Goal: Task Accomplishment & Management: Use online tool/utility

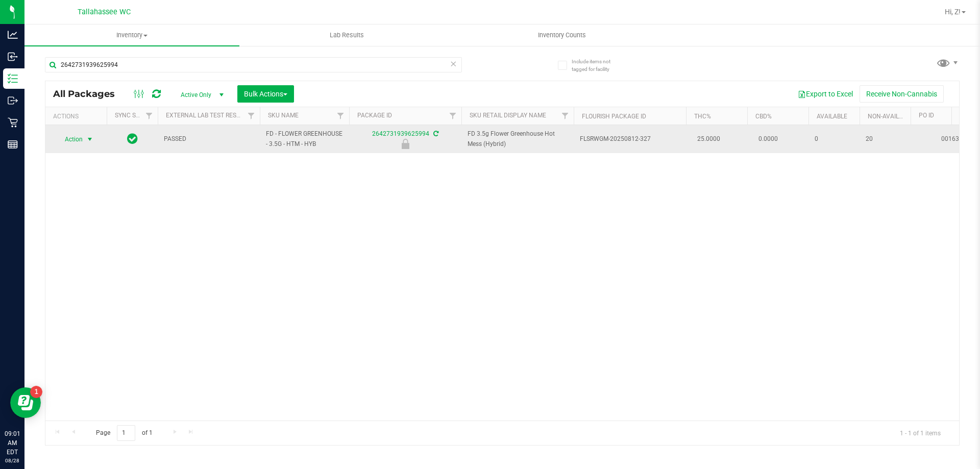
type input "2642731939625994"
click at [90, 141] on span "select" at bounding box center [90, 139] width 8 height 8
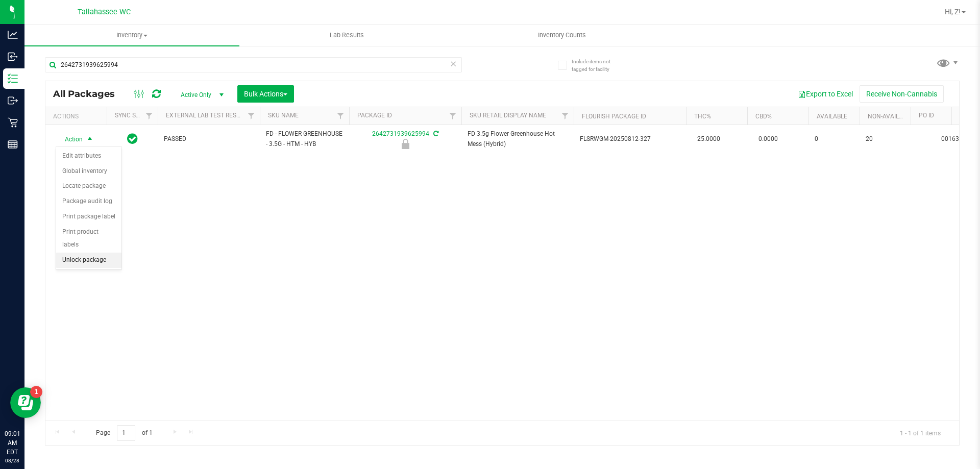
click at [91, 254] on li "Unlock package" at bounding box center [88, 260] width 65 height 15
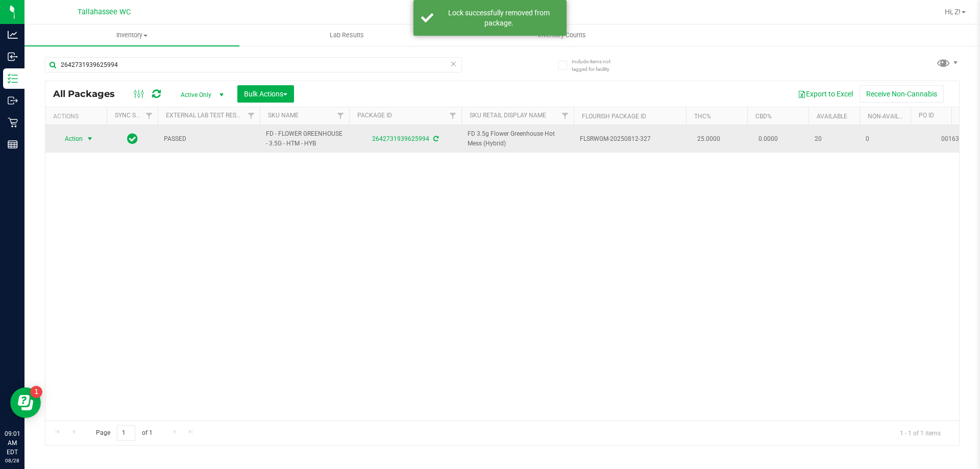
click at [90, 141] on span "select" at bounding box center [90, 139] width 8 height 8
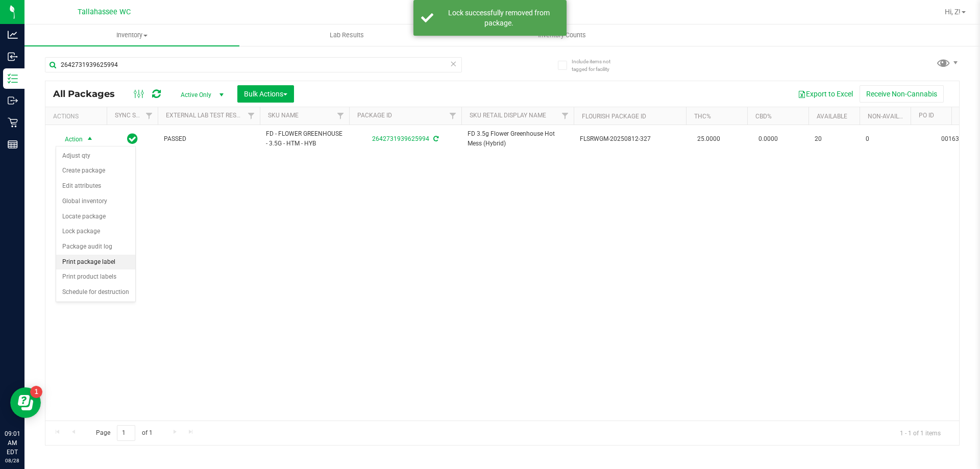
click at [128, 260] on li "Print package label" at bounding box center [95, 262] width 79 height 15
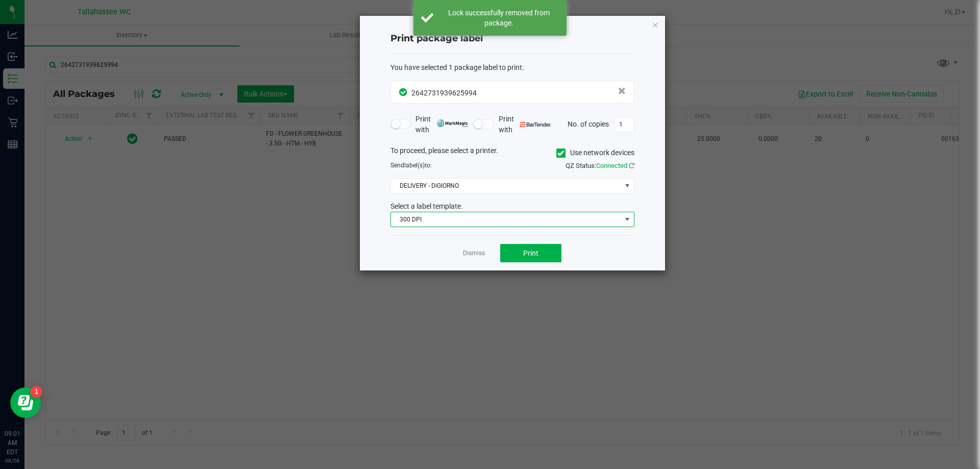
click at [474, 221] on span "300 DPI" at bounding box center [506, 219] width 230 height 14
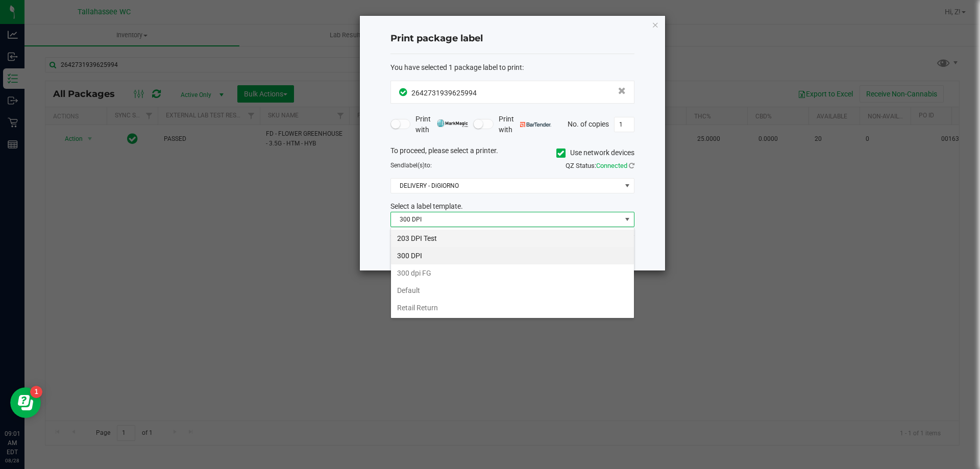
scroll to position [15, 244]
click at [466, 238] on li "203 DPI Test" at bounding box center [512, 238] width 243 height 17
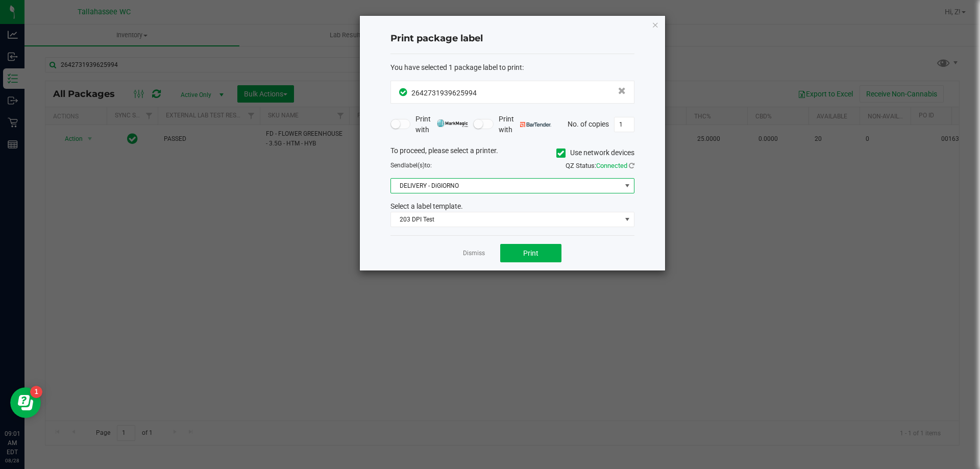
click at [477, 193] on span "DELIVERY - DiGIORNO" at bounding box center [506, 186] width 230 height 14
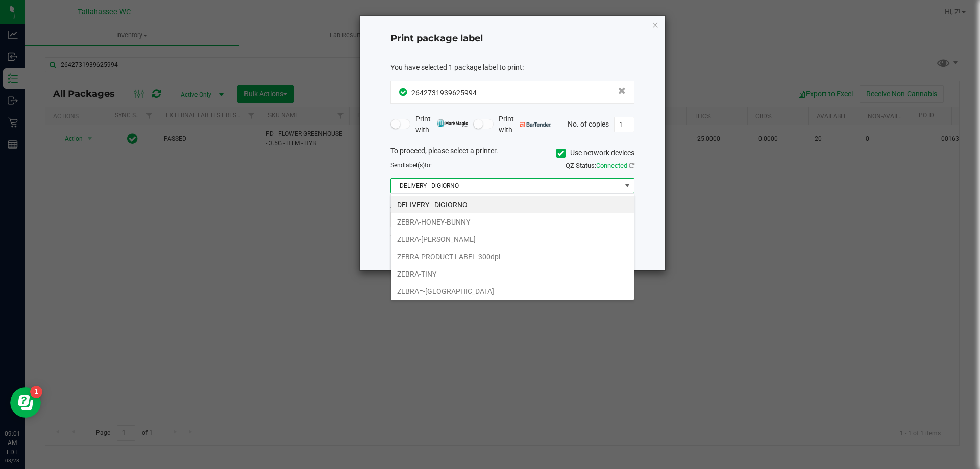
click at [477, 193] on span "DELIVERY - DiGIORNO" at bounding box center [506, 186] width 230 height 14
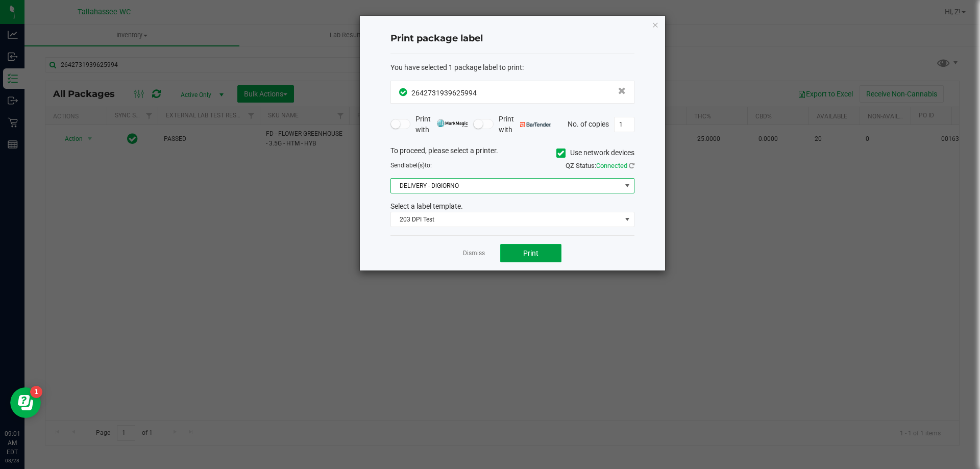
click at [530, 254] on span "Print" at bounding box center [530, 253] width 15 height 8
click at [658, 23] on icon "button" at bounding box center [655, 24] width 7 height 12
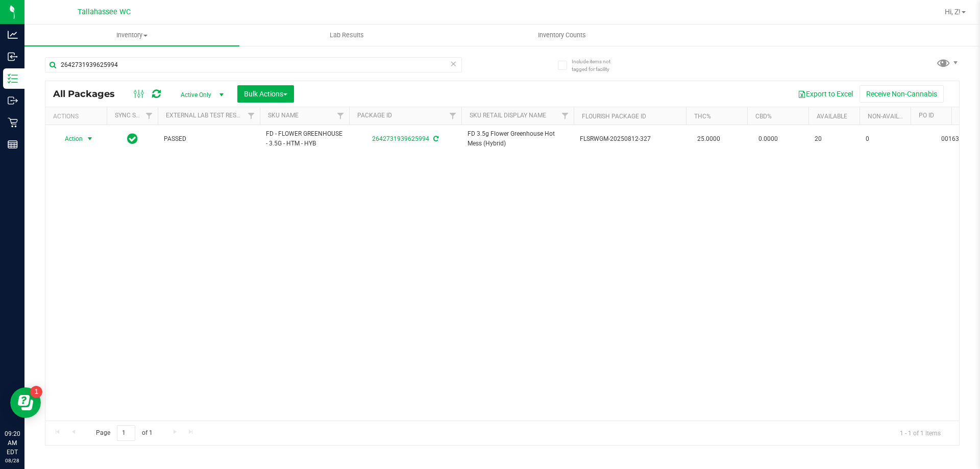
click at [452, 64] on icon at bounding box center [453, 63] width 7 height 12
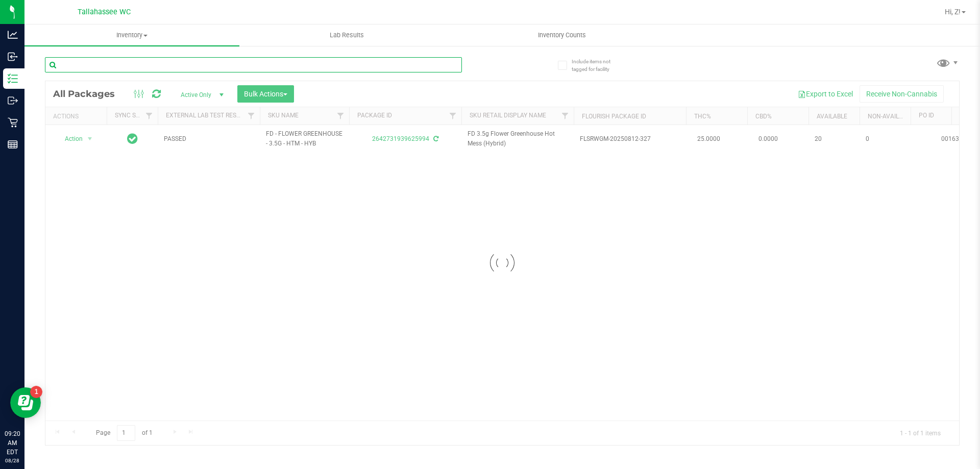
click at [442, 64] on input "text" at bounding box center [253, 64] width 417 height 15
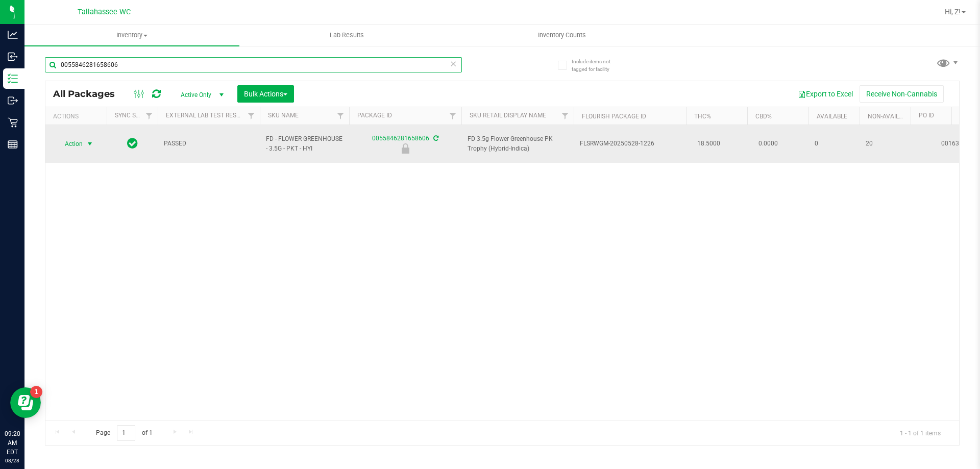
type input "0055846281658606"
click at [83, 142] on span "Action" at bounding box center [76, 144] width 41 height 14
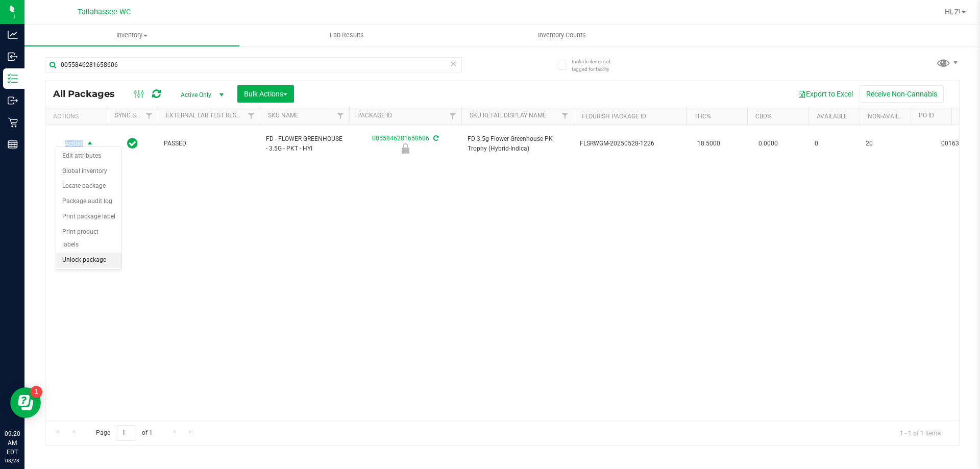
click at [118, 253] on li "Unlock package" at bounding box center [88, 260] width 65 height 15
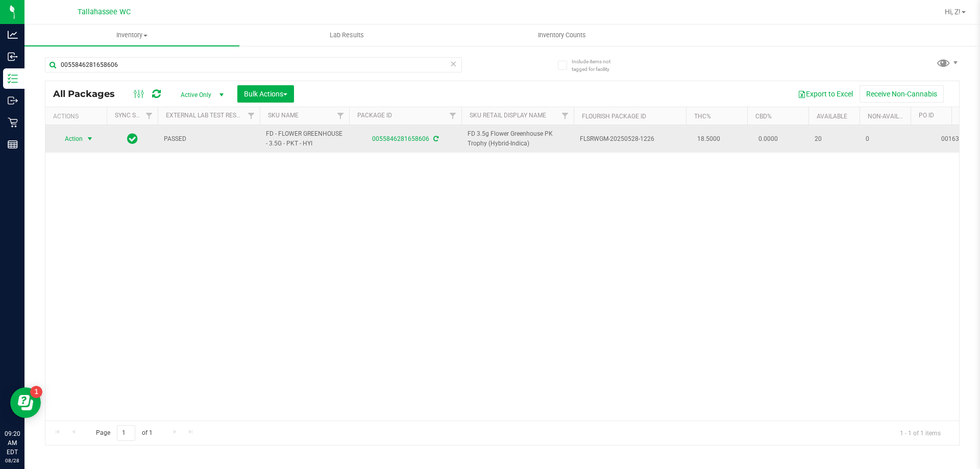
click at [94, 142] on span "select" at bounding box center [90, 139] width 8 height 8
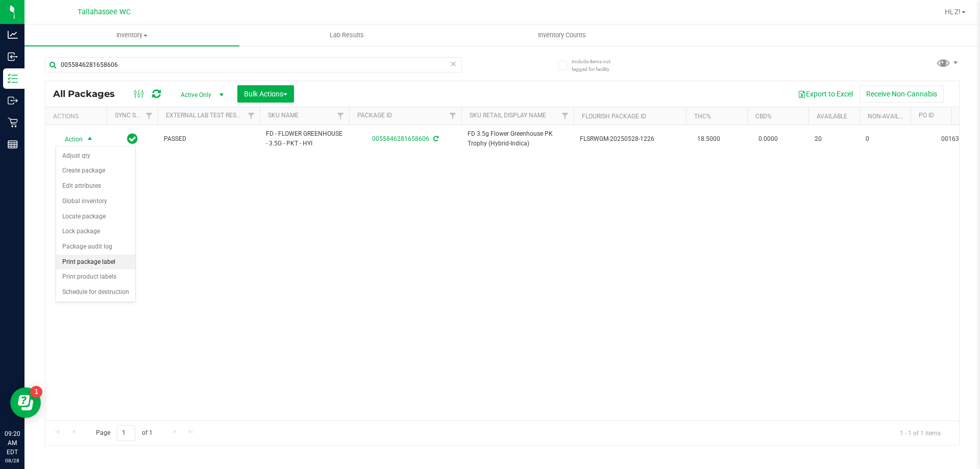
click at [122, 259] on li "Print package label" at bounding box center [95, 262] width 79 height 15
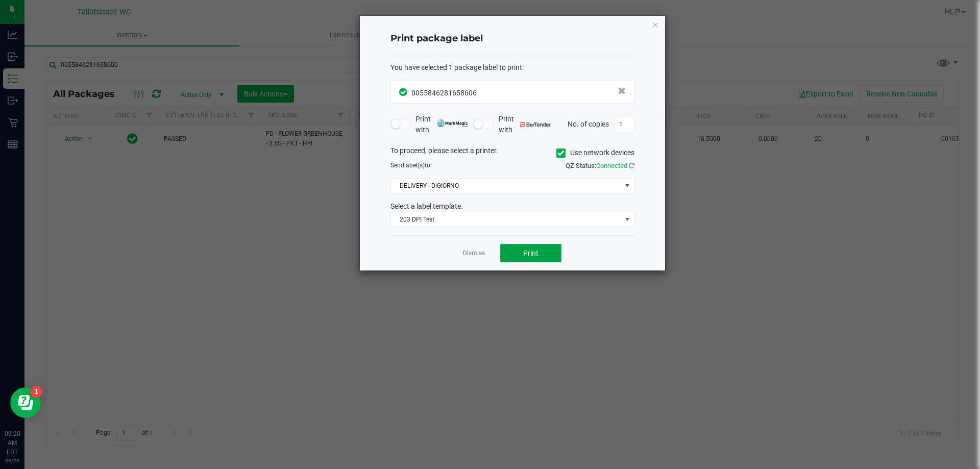
click at [527, 253] on span "Print" at bounding box center [530, 253] width 15 height 8
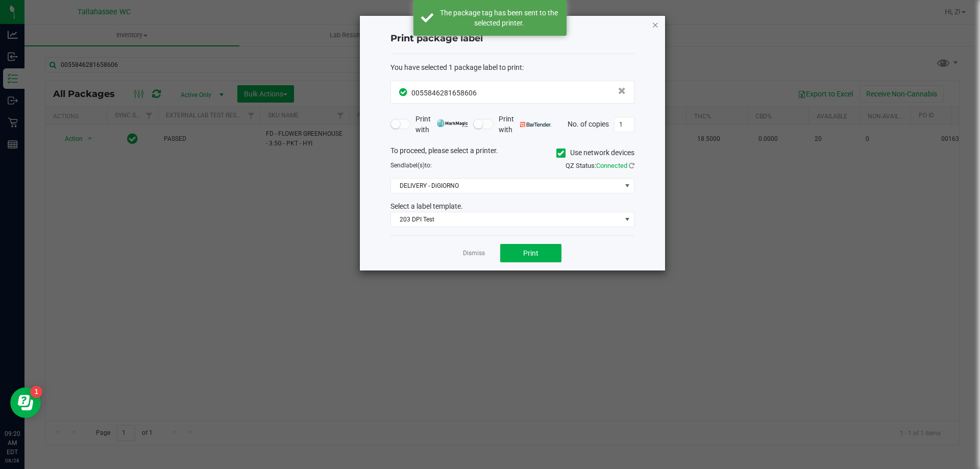
click at [658, 26] on icon "button" at bounding box center [655, 24] width 7 height 12
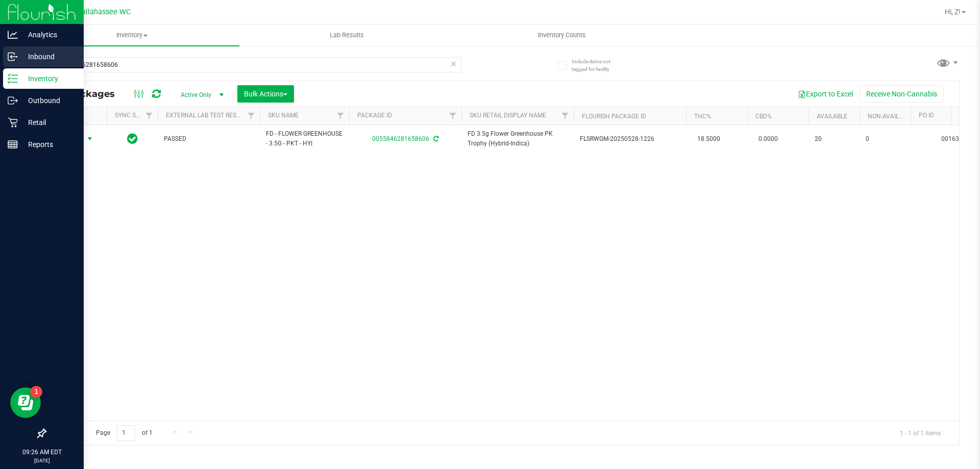
click at [59, 55] on p "Inbound" at bounding box center [48, 57] width 61 height 12
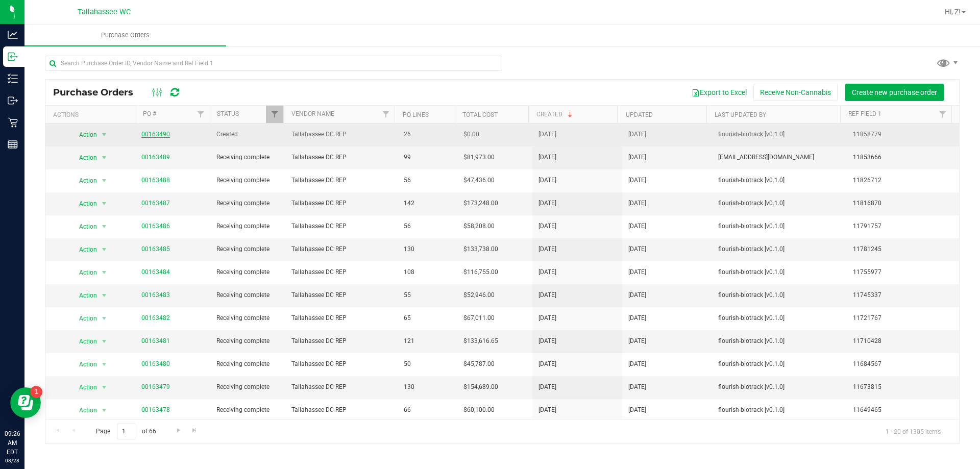
click at [154, 133] on link "00163490" at bounding box center [155, 134] width 29 height 7
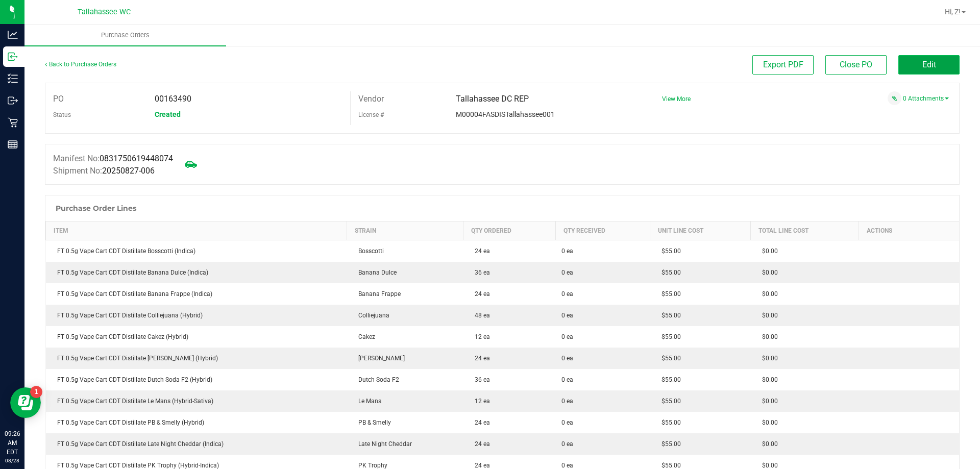
click at [938, 73] on button "Edit" at bounding box center [929, 64] width 61 height 19
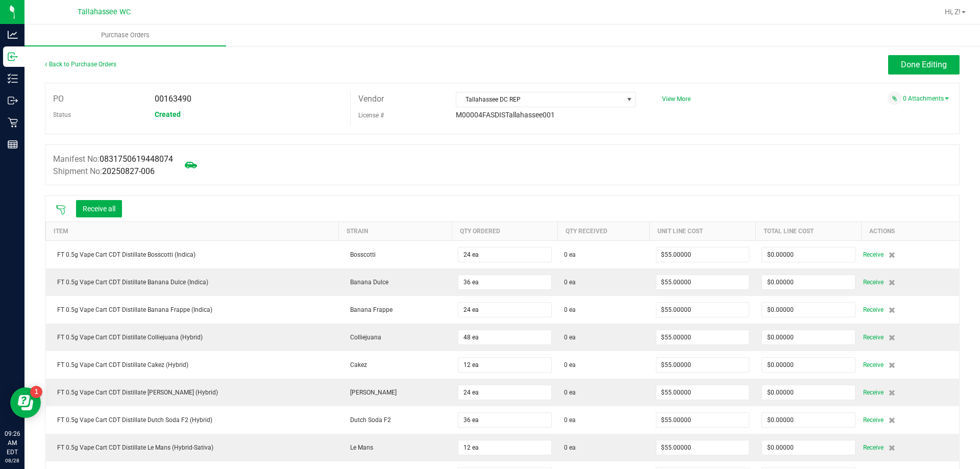
click at [63, 209] on icon at bounding box center [61, 210] width 10 height 10
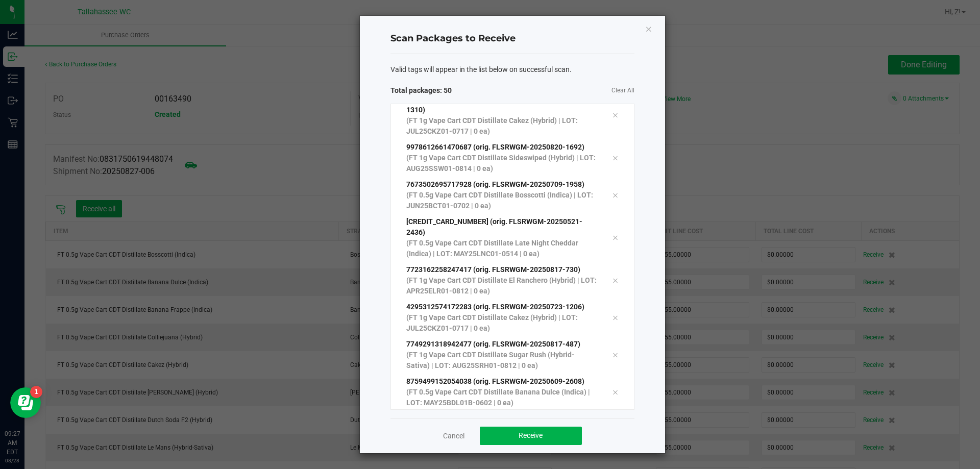
scroll to position [1584, 0]
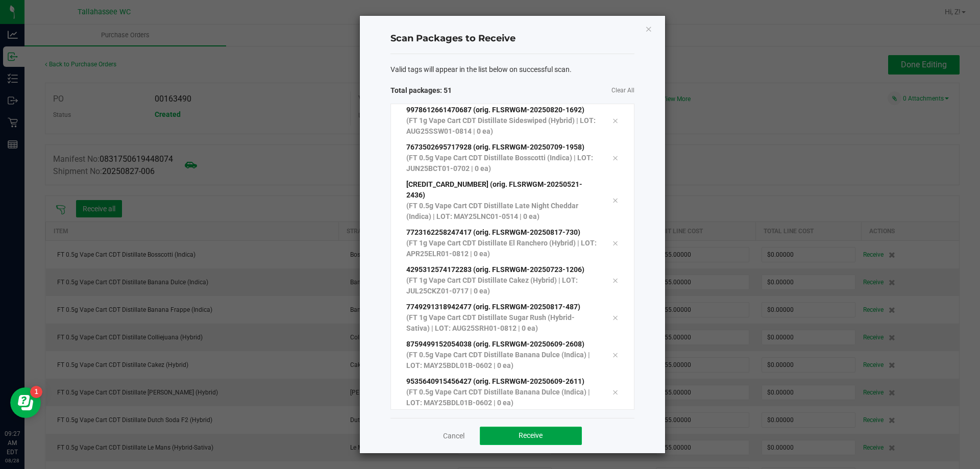
click at [520, 437] on span "Receive" at bounding box center [531, 435] width 24 height 8
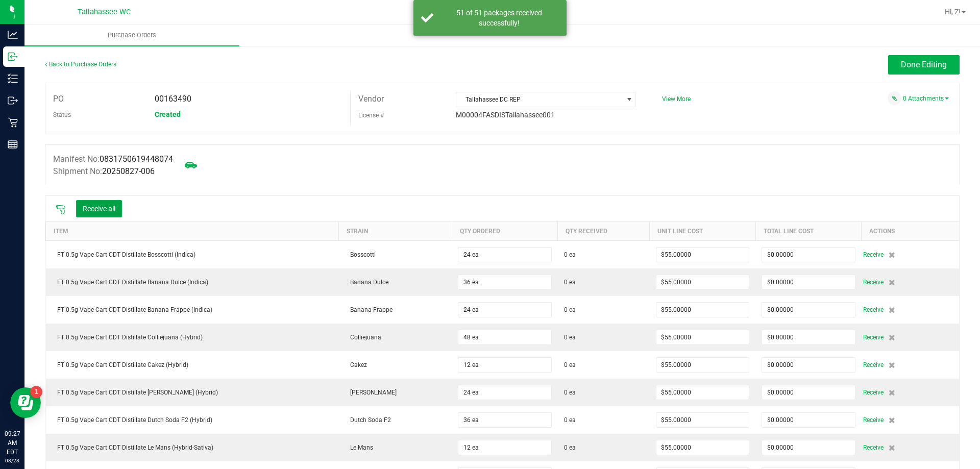
click at [106, 204] on button "Receive all" at bounding box center [99, 208] width 46 height 17
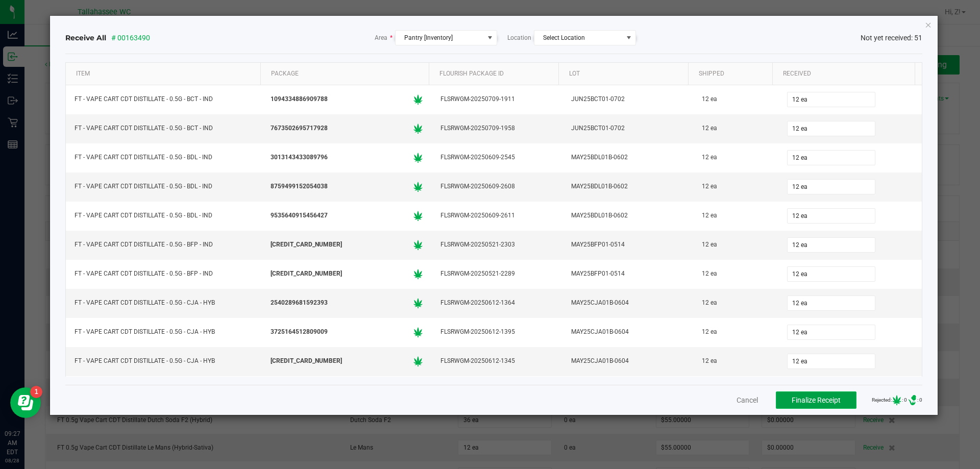
click at [804, 397] on span "Finalize Receipt" at bounding box center [816, 400] width 49 height 8
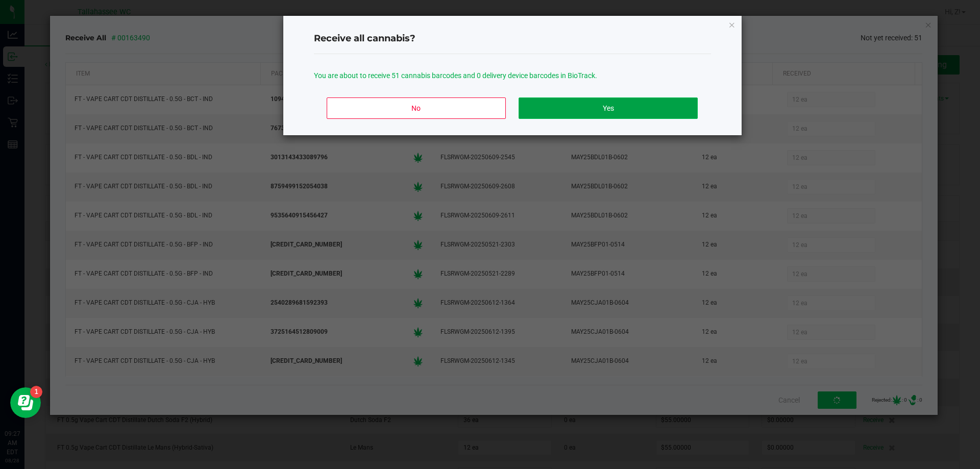
click at [606, 113] on button "Yes" at bounding box center [608, 108] width 179 height 21
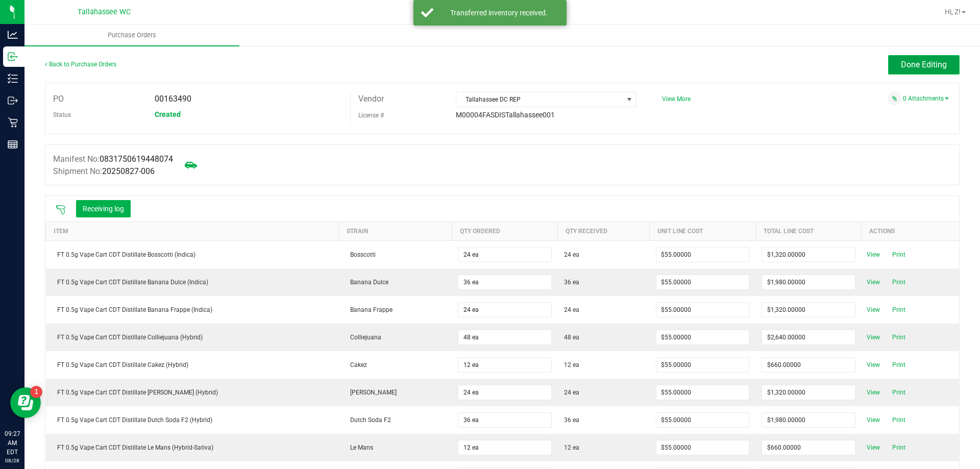
click at [903, 64] on span "Done Editing" at bounding box center [924, 65] width 46 height 10
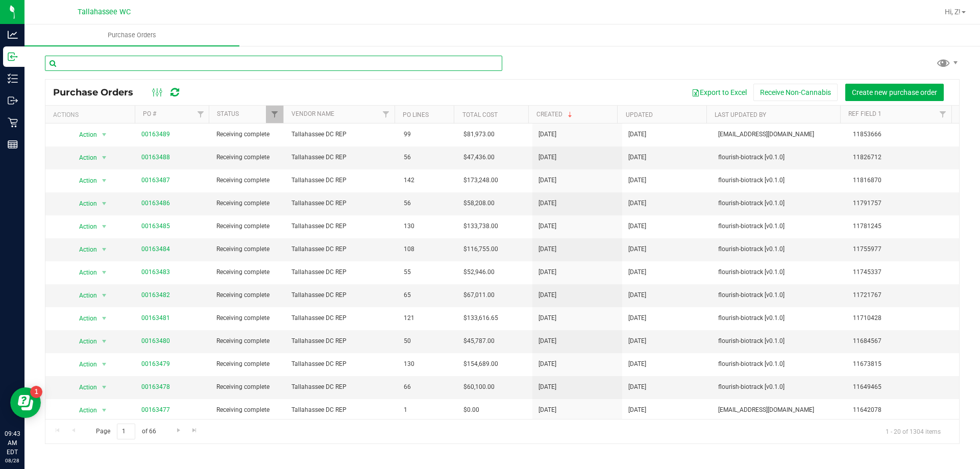
click at [252, 63] on input "text" at bounding box center [274, 63] width 458 height 15
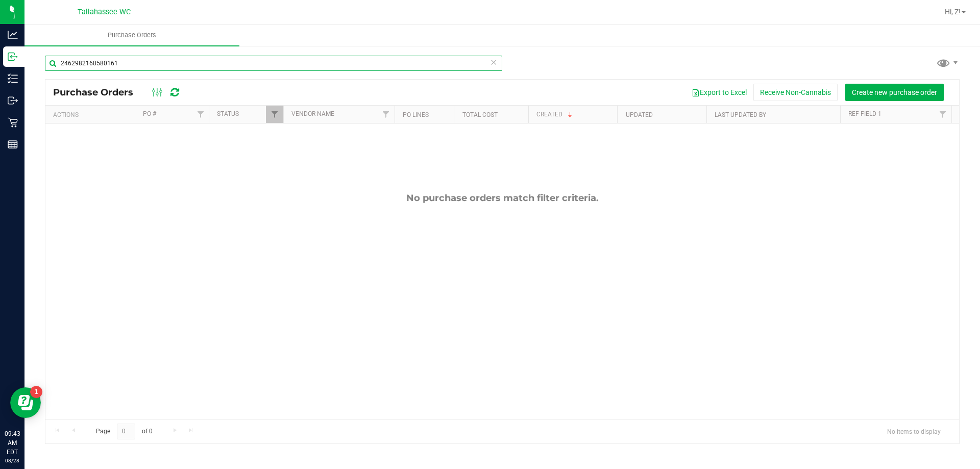
type input "2462982160580161"
click at [494, 63] on icon at bounding box center [493, 62] width 7 height 12
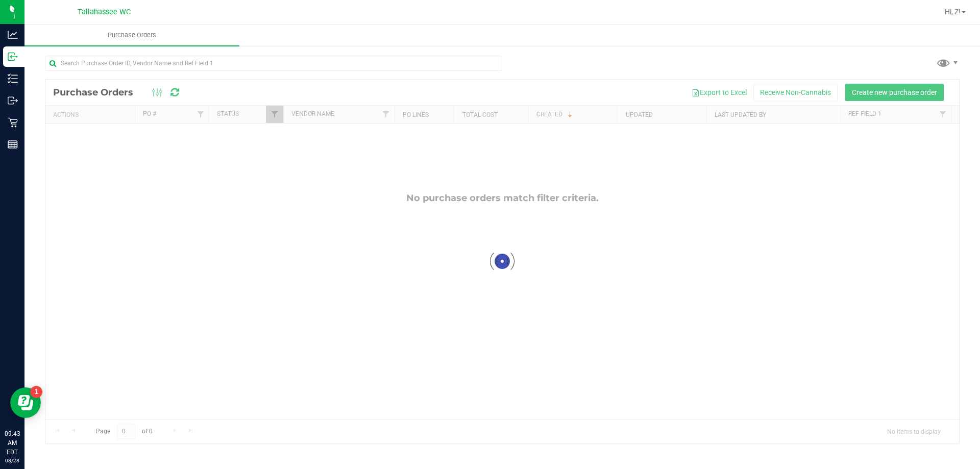
click at [544, 68] on div at bounding box center [502, 67] width 915 height 23
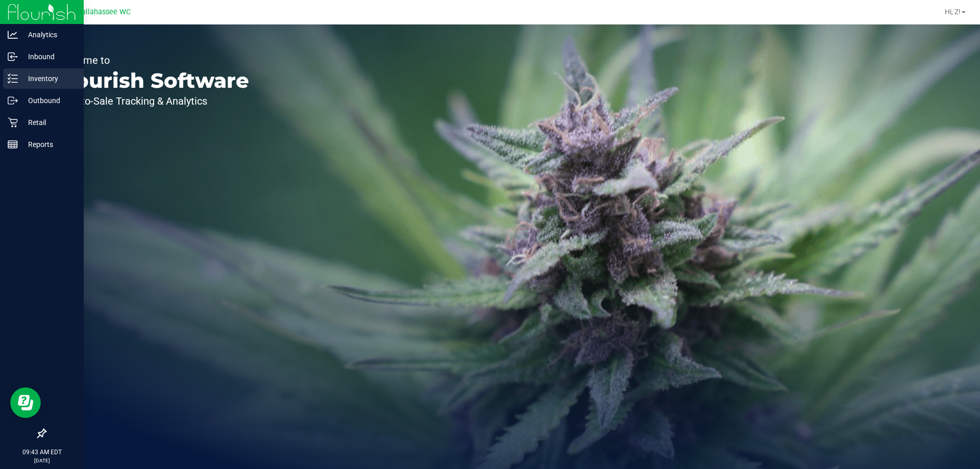
click at [13, 77] on icon at bounding box center [13, 79] width 10 height 10
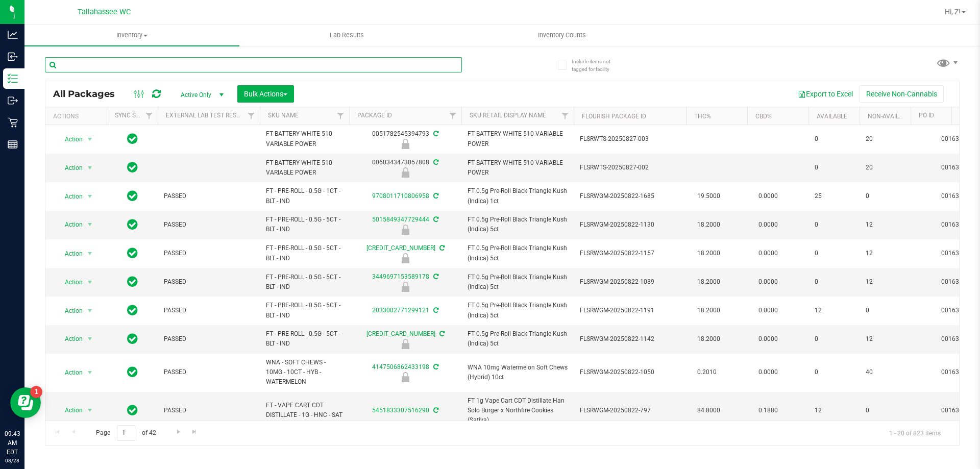
click at [195, 58] on input "text" at bounding box center [253, 64] width 417 height 15
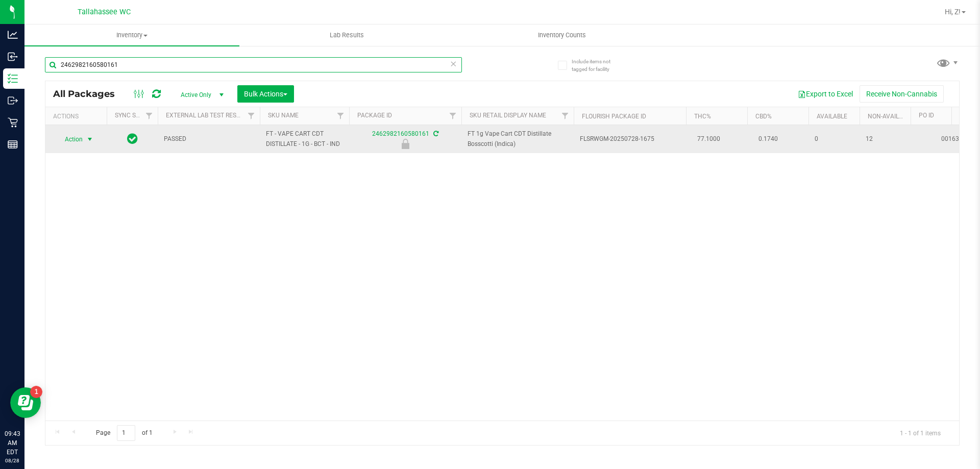
type input "2462982160580161"
click at [91, 142] on span "select" at bounding box center [90, 139] width 8 height 8
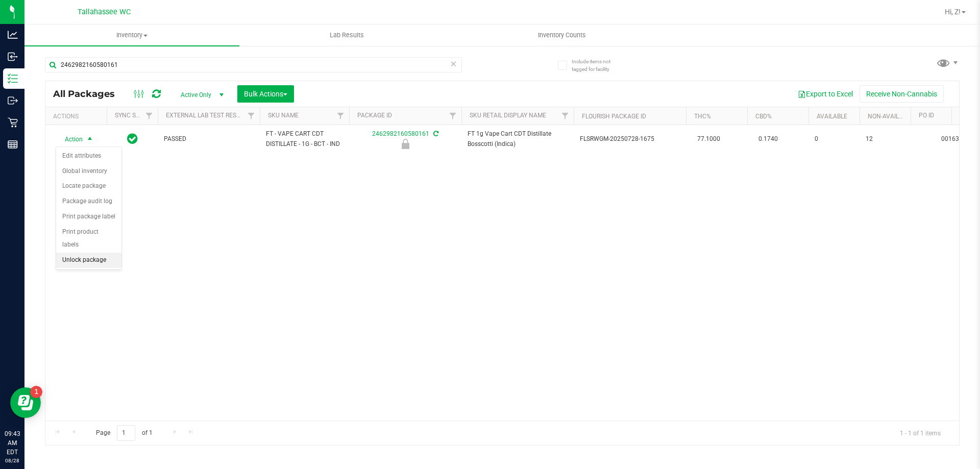
click at [111, 253] on li "Unlock package" at bounding box center [88, 260] width 65 height 15
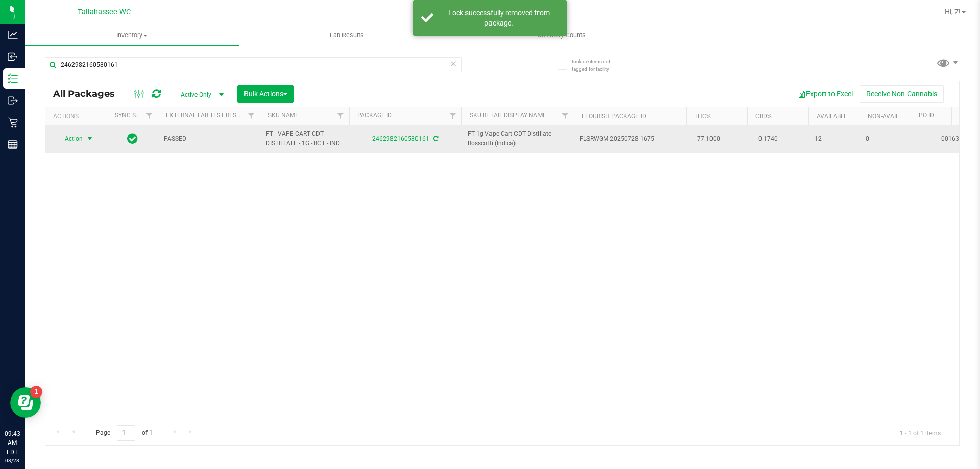
click at [89, 141] on span "select" at bounding box center [90, 139] width 8 height 8
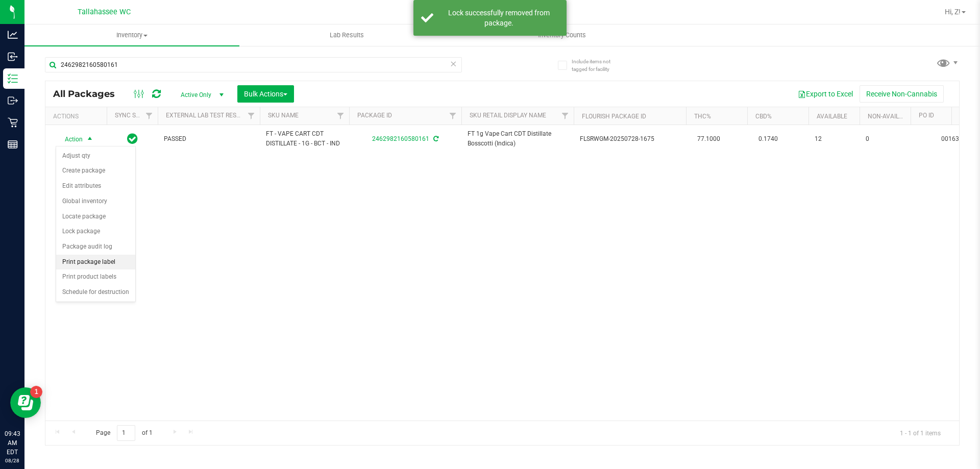
click at [126, 259] on li "Print package label" at bounding box center [95, 262] width 79 height 15
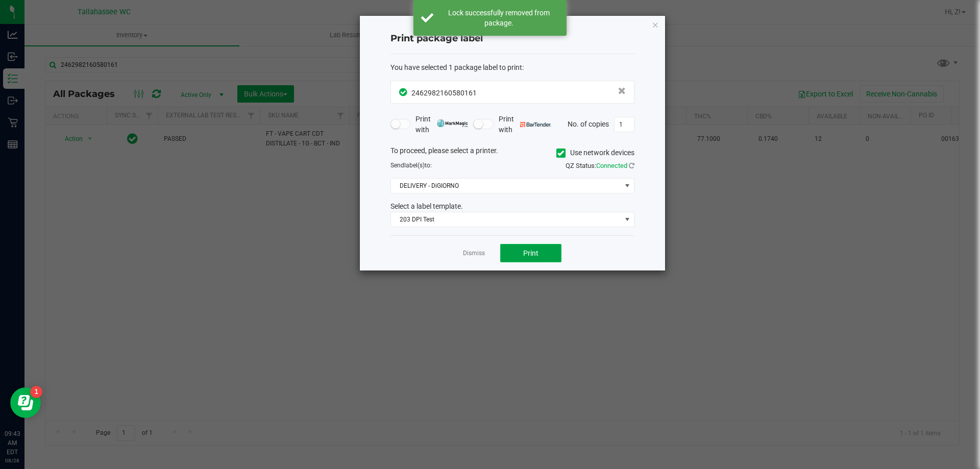
click at [525, 260] on button "Print" at bounding box center [530, 253] width 61 height 18
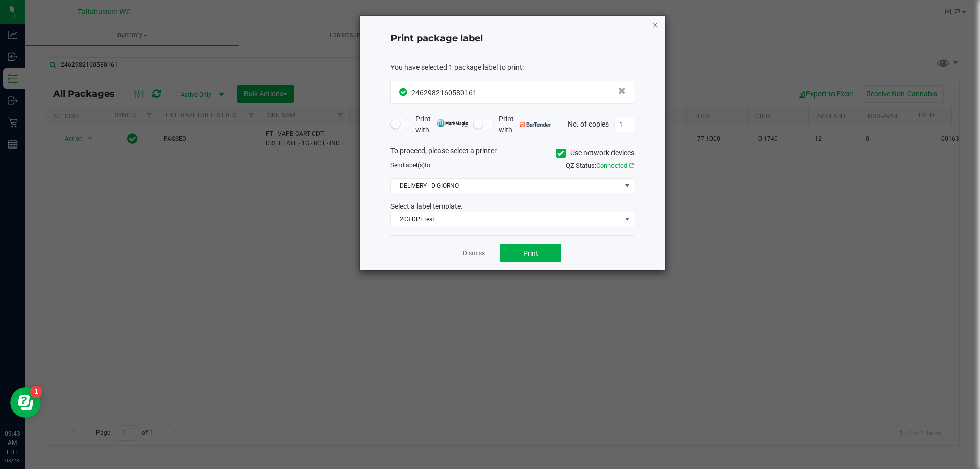
click at [658, 26] on icon "button" at bounding box center [655, 24] width 7 height 12
